Goal: Task Accomplishment & Management: Manage account settings

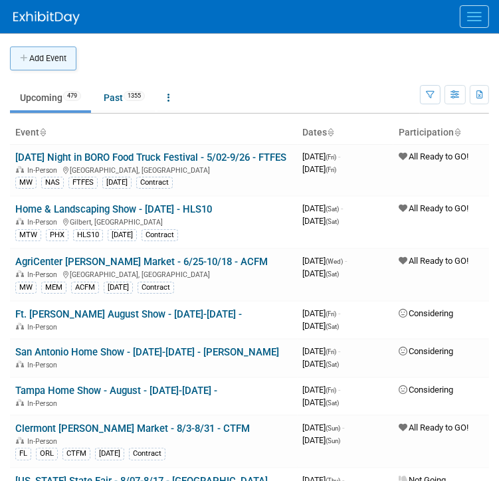
click at [46, 58] on button "Add Event" at bounding box center [43, 59] width 66 height 24
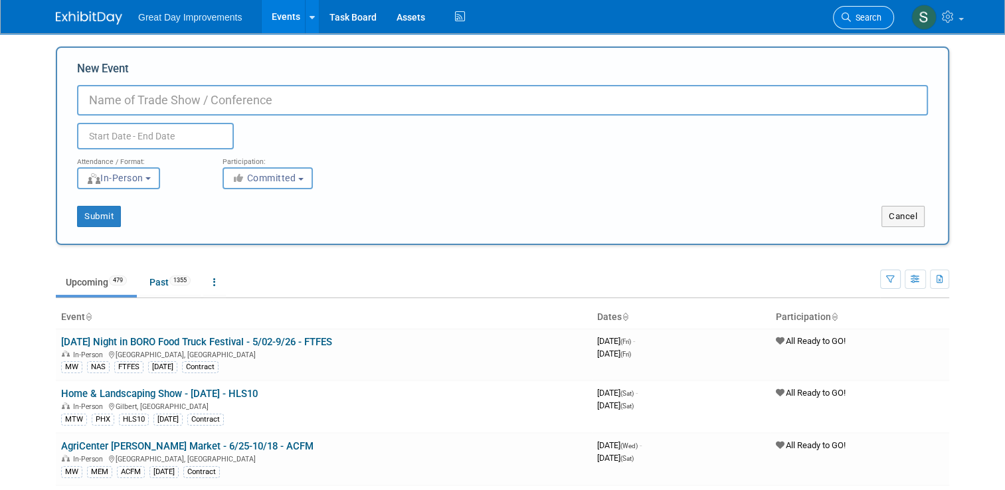
click at [498, 13] on span "Search" at bounding box center [866, 18] width 31 height 10
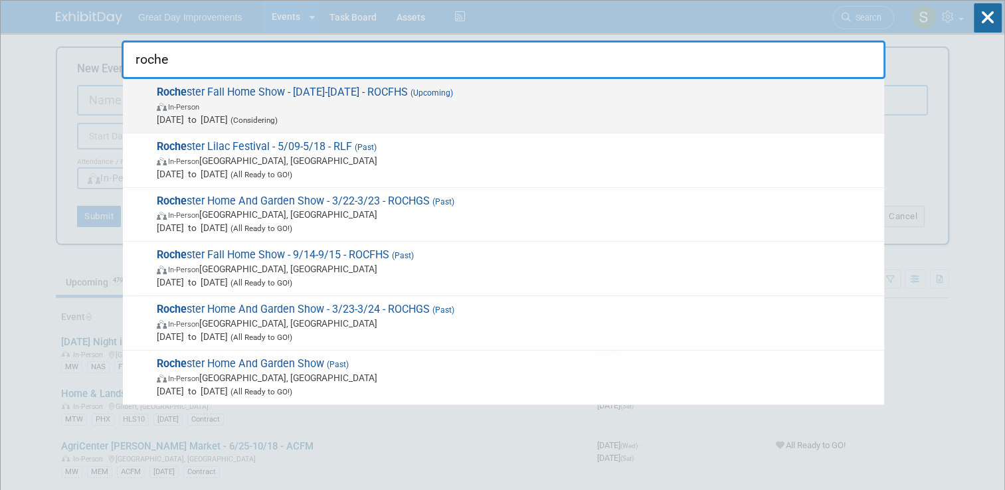
type input "roche"
click at [468, 110] on span "In-Person" at bounding box center [517, 106] width 721 height 13
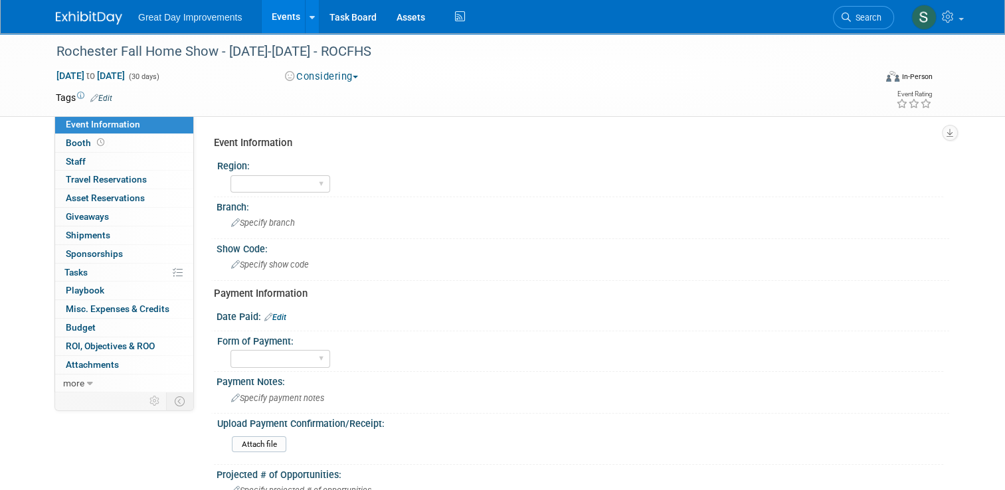
click at [329, 82] on button "Considering" at bounding box center [321, 77] width 83 height 14
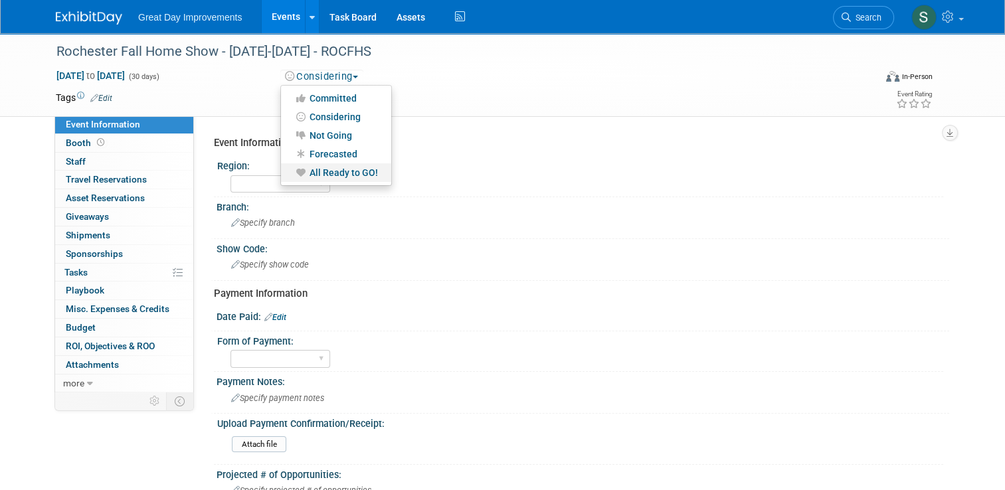
click at [332, 174] on link "All Ready to GO!" at bounding box center [336, 172] width 110 height 19
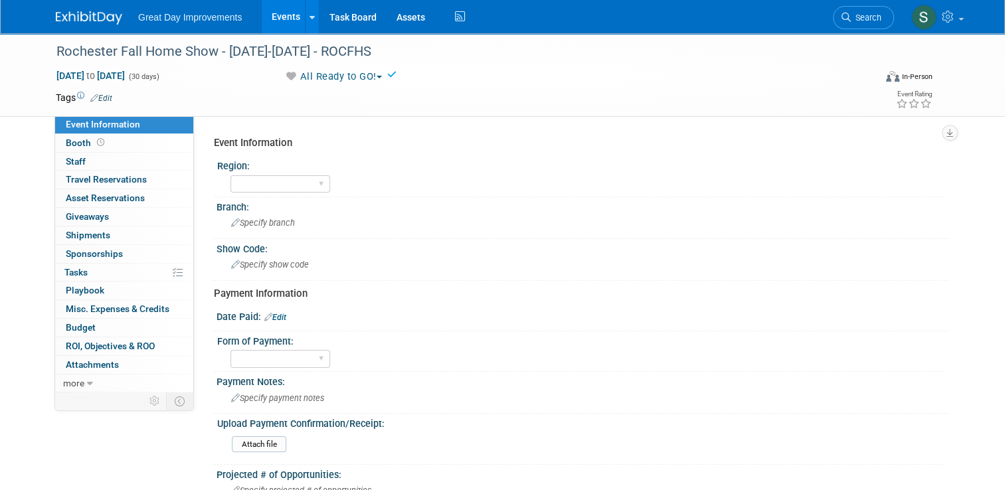
click at [100, 98] on link "Edit" at bounding box center [101, 98] width 22 height 9
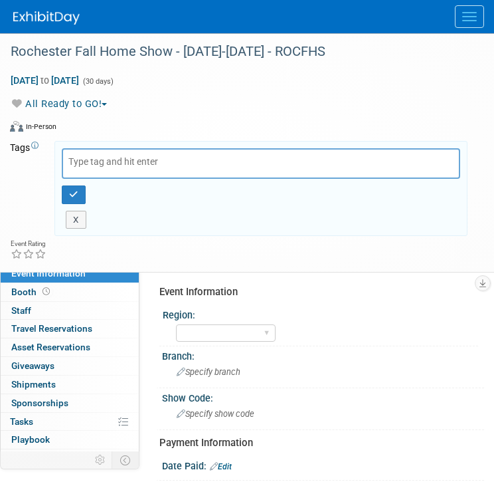
drag, startPoint x: 68, startPoint y: 80, endPoint x: 102, endPoint y: 77, distance: 34.0
click at [51, 80] on span "to" at bounding box center [45, 80] width 13 height 11
select select "8"
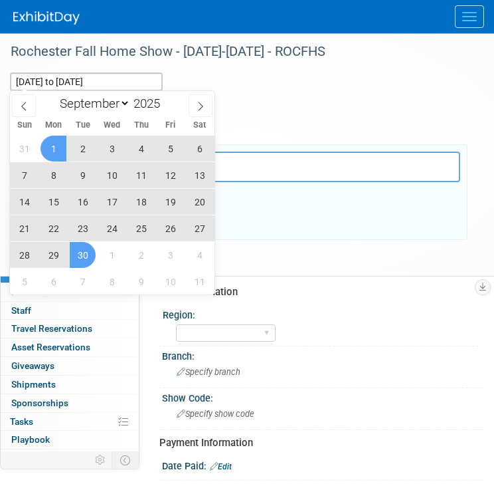
click at [204, 184] on span "13" at bounding box center [200, 175] width 26 height 26
type input "Sep 13, 2025"
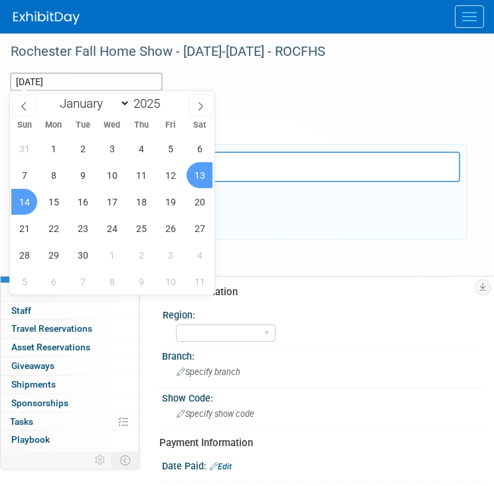
click at [29, 205] on span "14" at bounding box center [24, 202] width 26 height 26
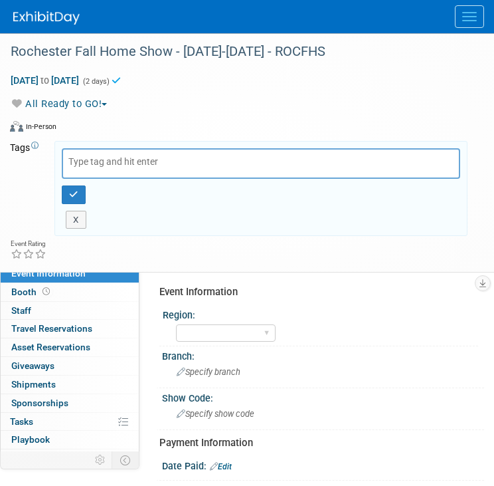
click at [117, 166] on input "text" at bounding box center [161, 161] width 186 height 13
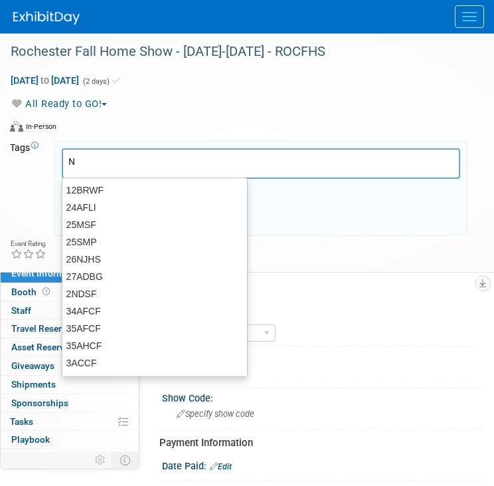
type input "NE"
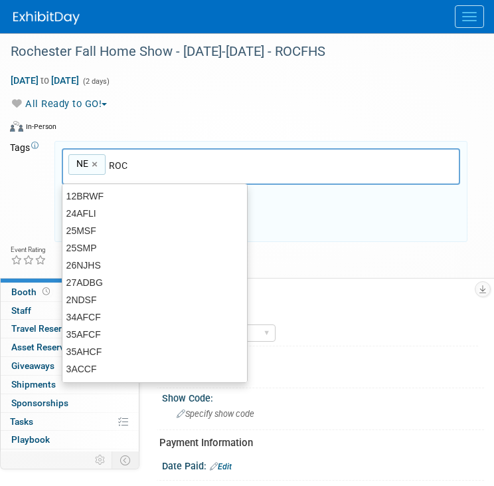
type input "ROC"
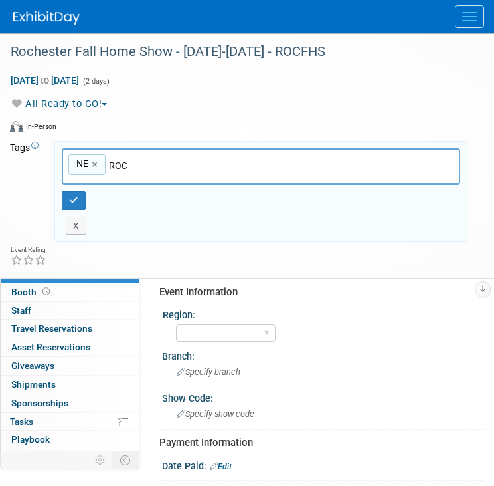
type input "NE, ROC"
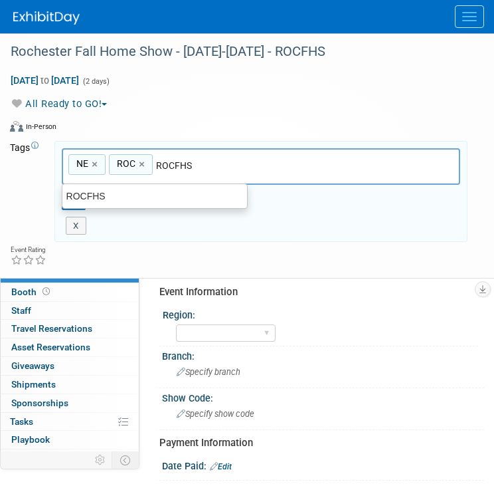
type input "ROCFHS"
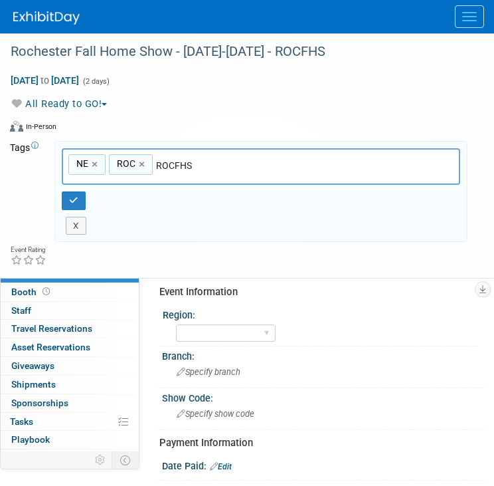
type input "NE, ROC, ROCFHS"
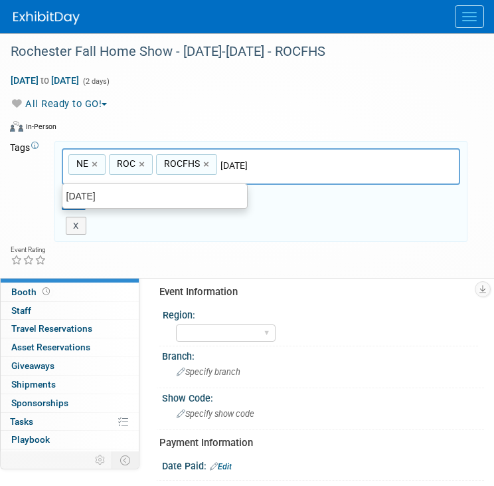
type input "[DATE]"
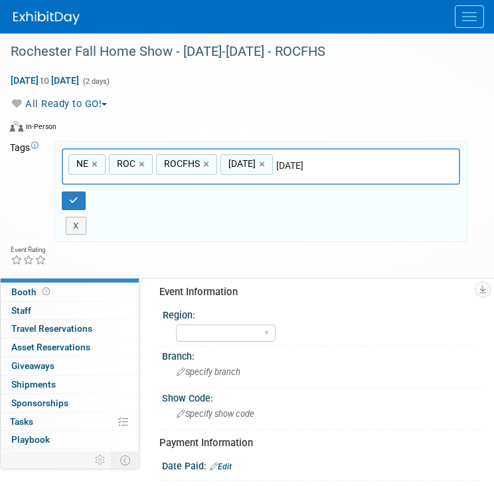
type input "NE, ROC, ROCFHS, SEPT25"
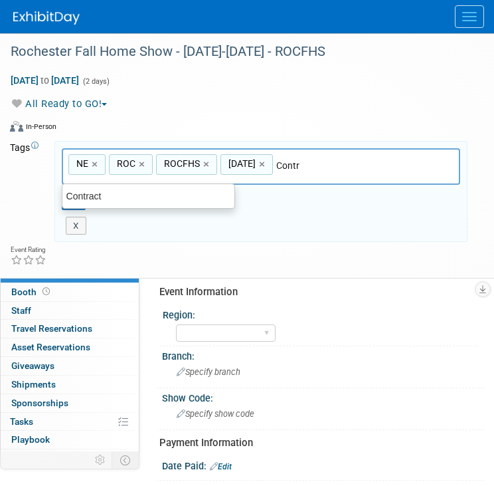
type input "Contract"
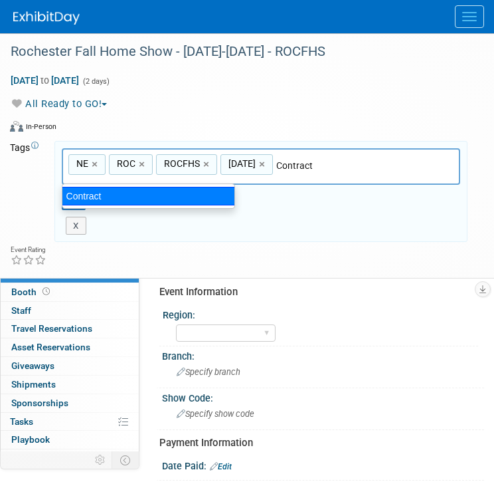
type input "NE, ROC, ROCFHS, SEPT25, Contract"
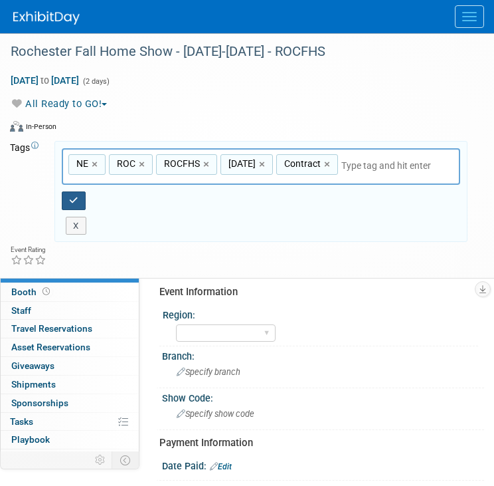
click at [80, 199] on button "button" at bounding box center [74, 200] width 24 height 19
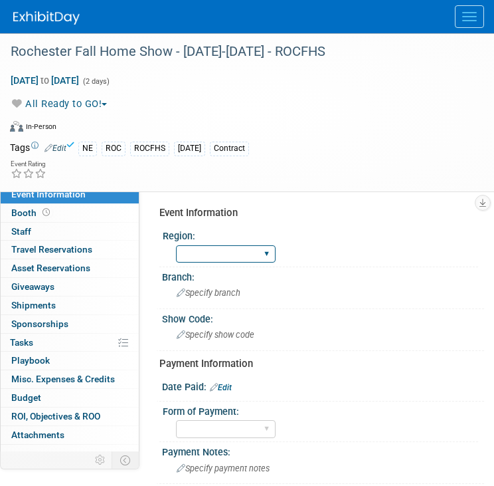
click at [203, 252] on select "GC MA MW MTW NE NEW OV PL PNW SA SE SC UMW FL" at bounding box center [226, 254] width 100 height 18
select select "NE"
click at [176, 245] on select "GC MA MW MTW NE NEW OV PL PNW SA SE SC UMW FL" at bounding box center [226, 254] width 100 height 18
click at [217, 280] on div "Branch:" at bounding box center [323, 275] width 322 height 17
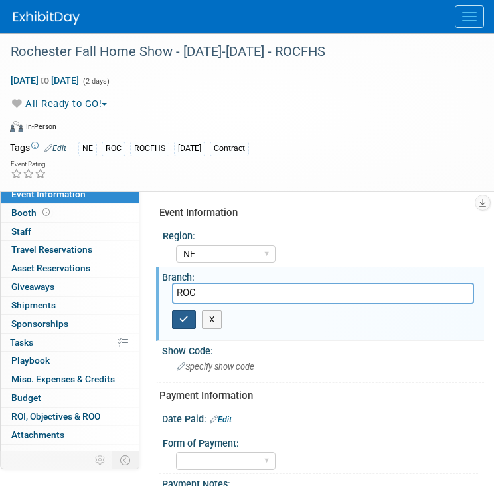
type input "ROC"
click at [177, 321] on button "button" at bounding box center [184, 319] width 24 height 19
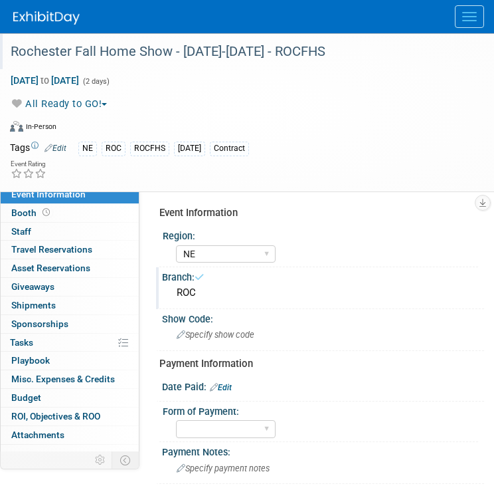
click at [263, 56] on div "Rochester Fall Home Show - [DATE]-[DATE] - ROCFHS" at bounding box center [237, 52] width 462 height 24
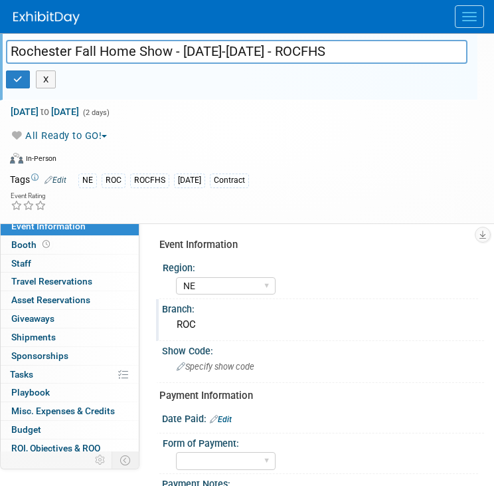
drag, startPoint x: 297, startPoint y: 50, endPoint x: 183, endPoint y: 53, distance: 113.7
click at [183, 53] on input "Rochester Fall Home Show - [DATE]-[DATE] - ROCFHS" at bounding box center [237, 51] width 462 height 23
type input "Rochester Fall Home Show - 9/13-9/14 - ROCFHS"
click at [13, 79] on icon "button" at bounding box center [17, 79] width 9 height 9
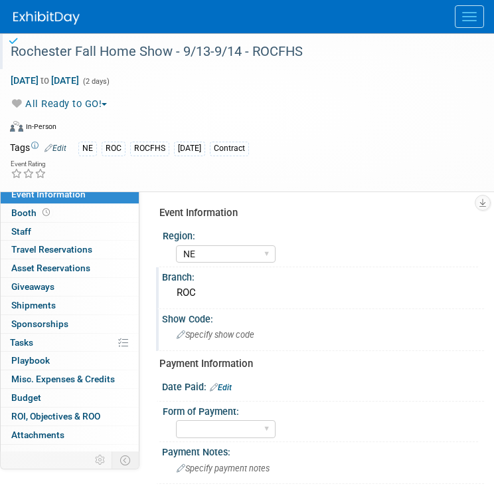
click at [238, 344] on div "Specify show code" at bounding box center [323, 334] width 302 height 21
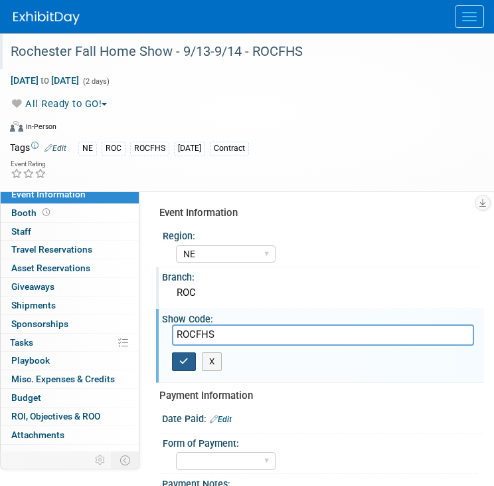
type input "ROCFHS"
click at [183, 361] on icon "button" at bounding box center [183, 361] width 9 height 9
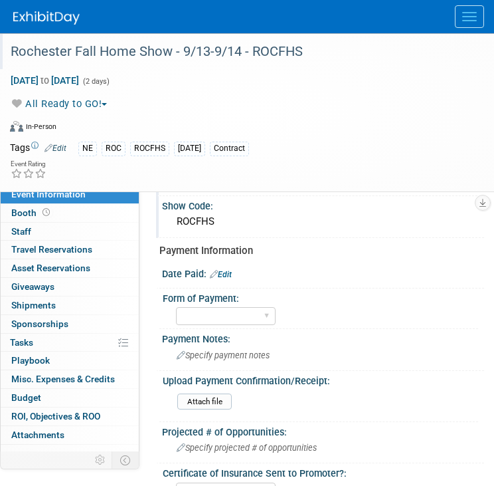
scroll to position [118, 0]
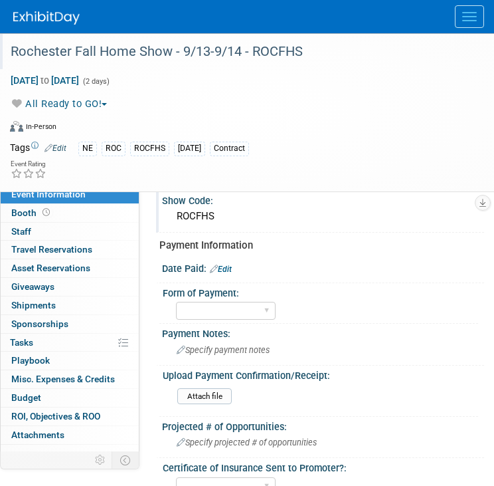
click at [355, 108] on div "All Ready to GO! Committed Considering Not Going Forecasted All Ready to GO!" at bounding box center [239, 103] width 458 height 15
click at [302, 223] on div "ROCFHS" at bounding box center [323, 216] width 302 height 21
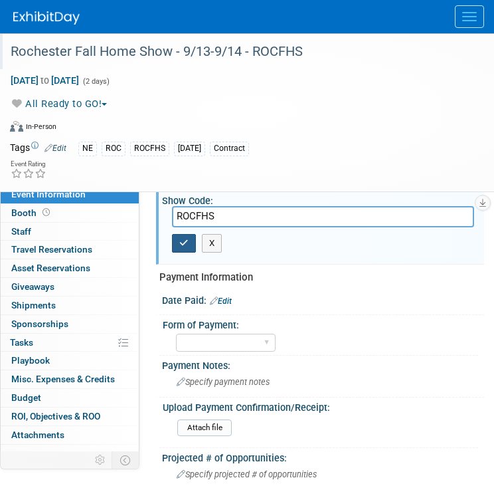
click at [188, 235] on button "button" at bounding box center [184, 243] width 24 height 19
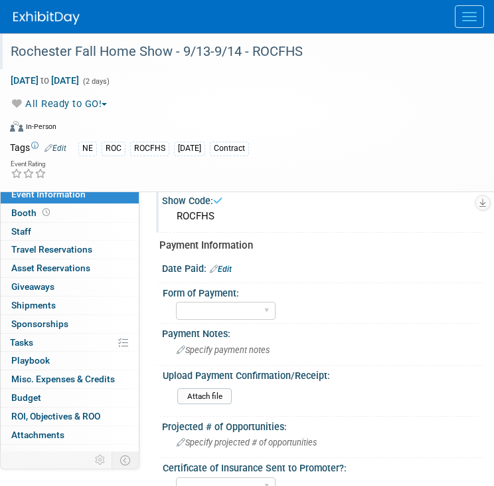
click at [227, 266] on link "Edit" at bounding box center [221, 268] width 22 height 9
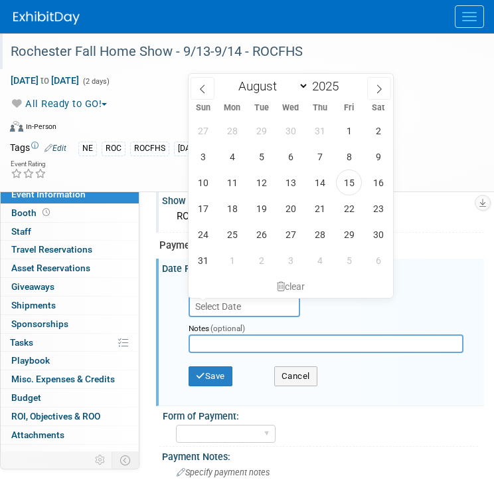
click at [223, 304] on input "text" at bounding box center [245, 306] width 112 height 21
click at [375, 85] on icon at bounding box center [379, 88] width 9 height 9
select select "9"
click at [256, 188] on span "14" at bounding box center [261, 182] width 26 height 26
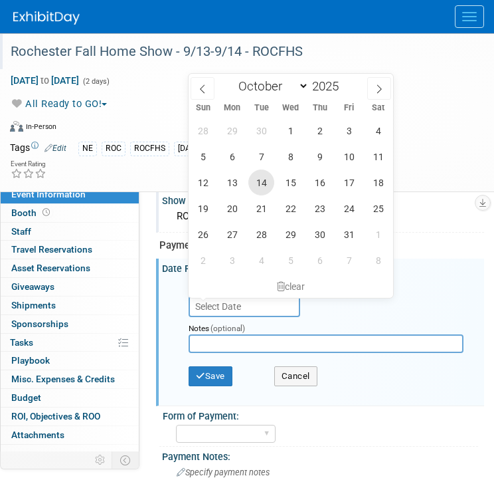
type input "Oct 14, 2025"
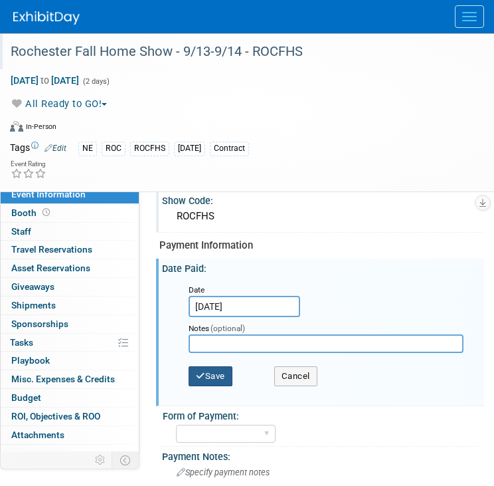
click at [204, 366] on button "Save" at bounding box center [211, 376] width 44 height 20
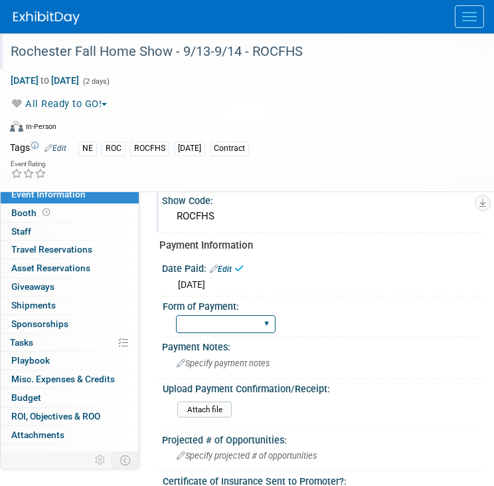
click at [235, 326] on select "Paid via CC Check Requested Pay at the Gate Other" at bounding box center [226, 324] width 100 height 18
select select "Paid via CC"
click at [176, 315] on select "Paid via CC Check Requested Pay at the Gate Other" at bounding box center [226, 324] width 100 height 18
click at [50, 7] on link at bounding box center [54, 11] width 82 height 11
